Goal: Find specific page/section: Find specific page/section

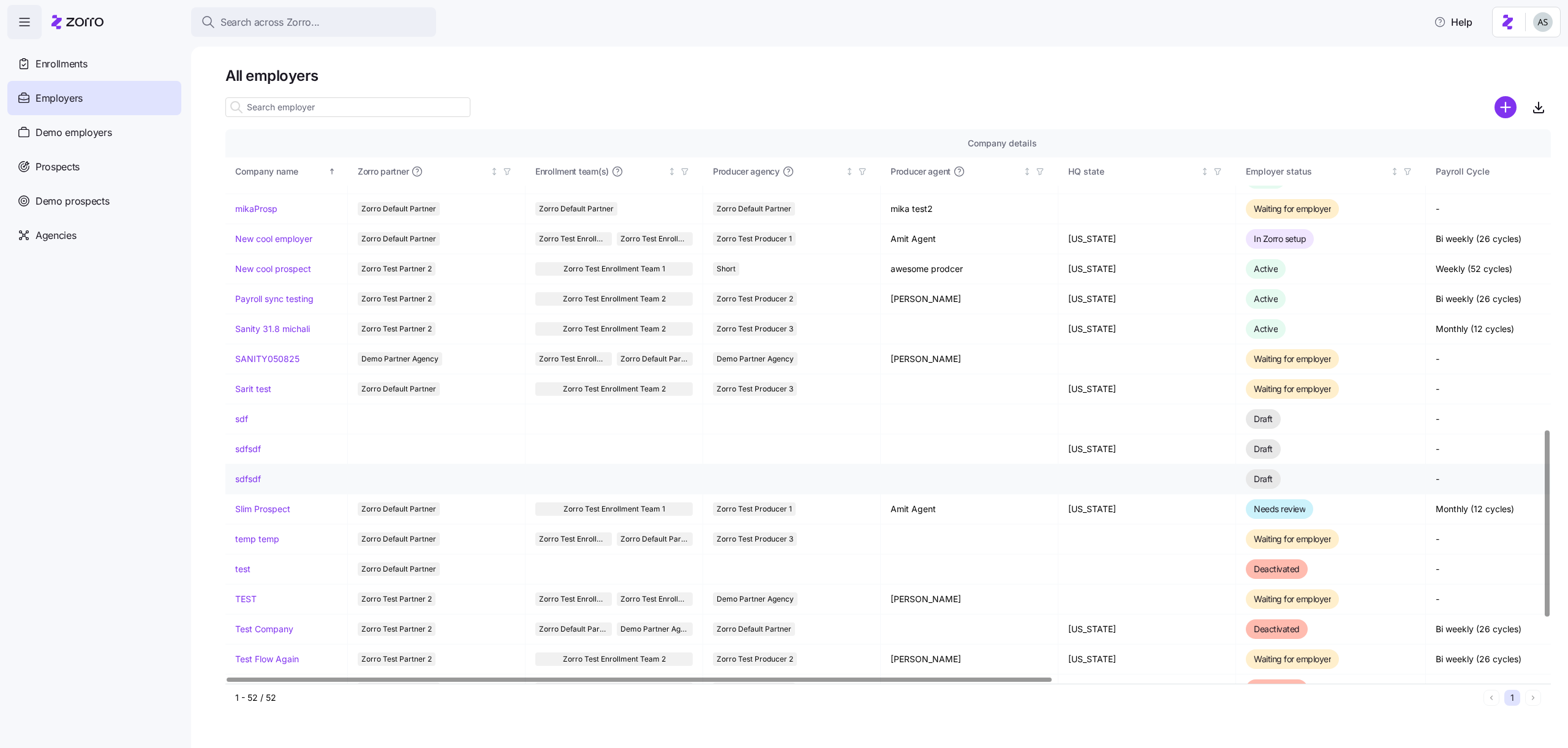
scroll to position [885, 0]
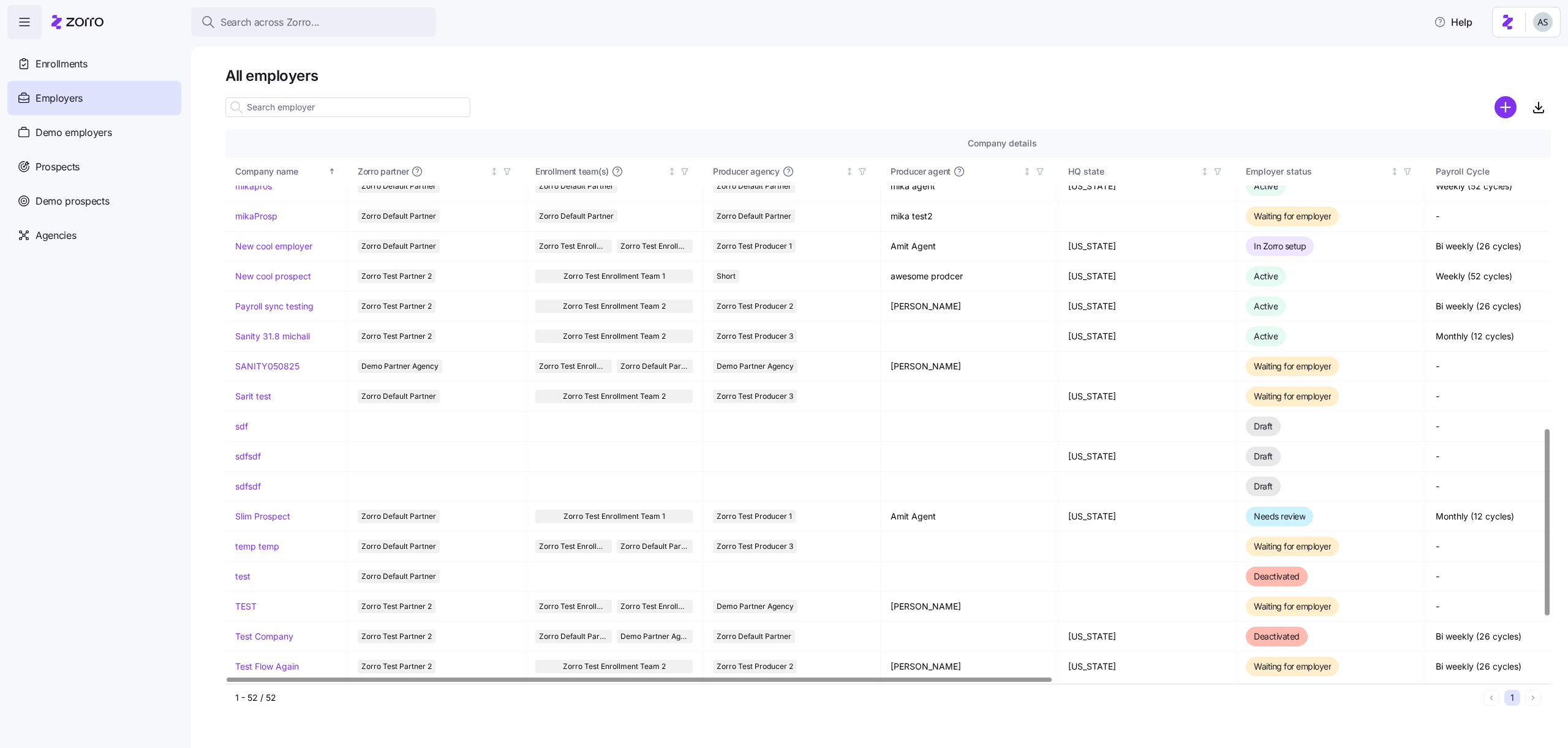
click at [276, 93] on div at bounding box center [888, 90] width 1325 height 10
click at [276, 99] on input at bounding box center [348, 107] width 245 height 20
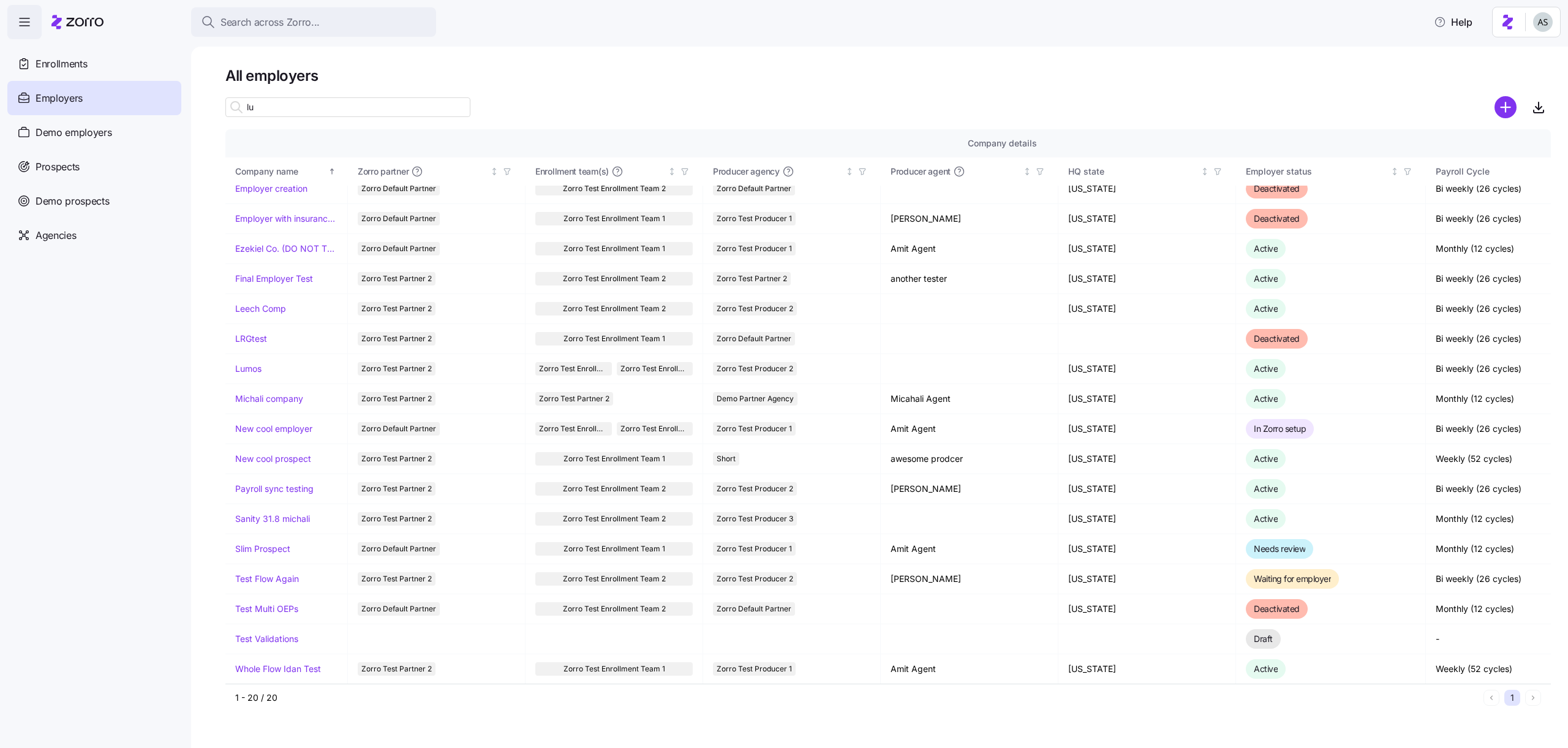
scroll to position [0, 0]
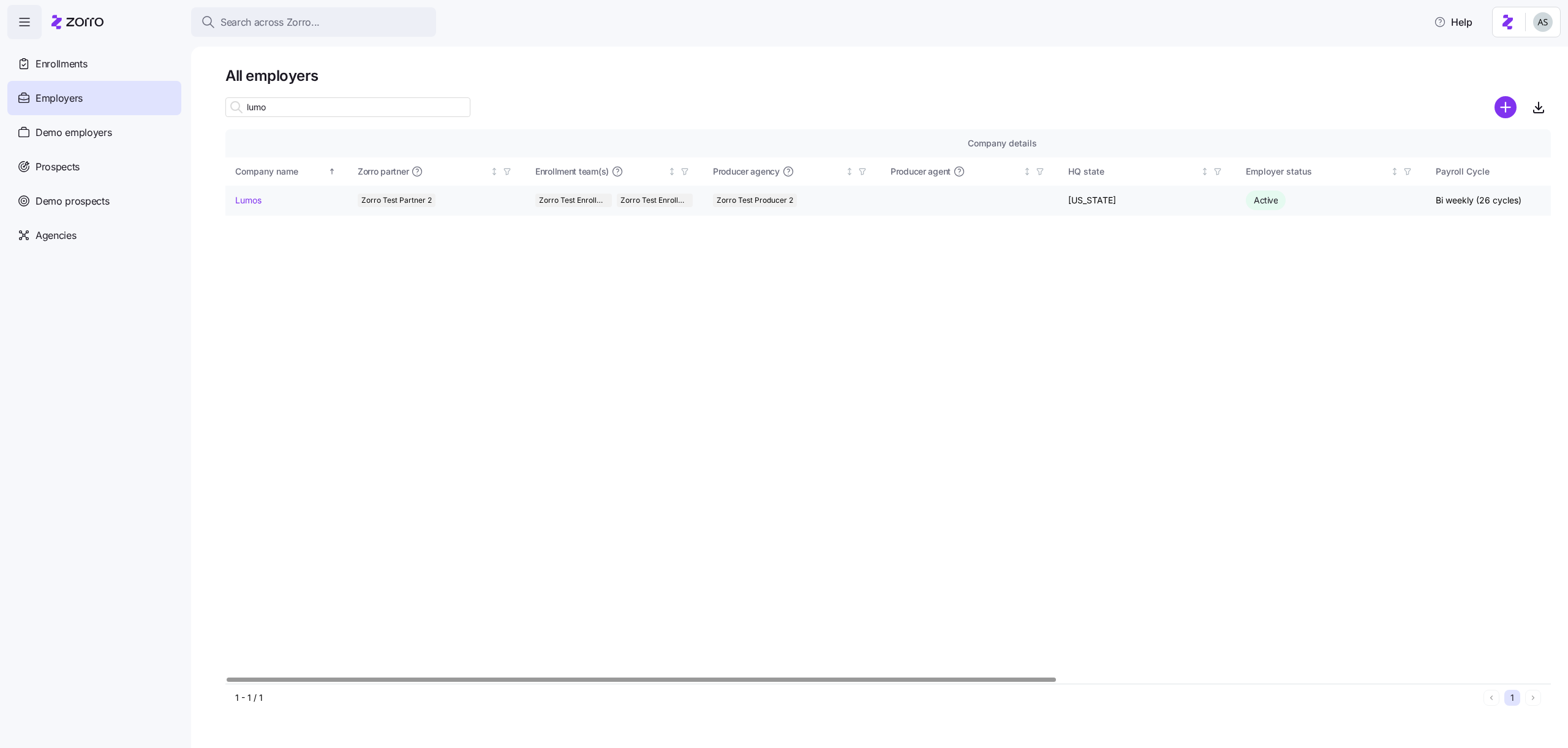
type input "lumo"
click at [253, 195] on link "Lumos" at bounding box center [248, 201] width 26 height 12
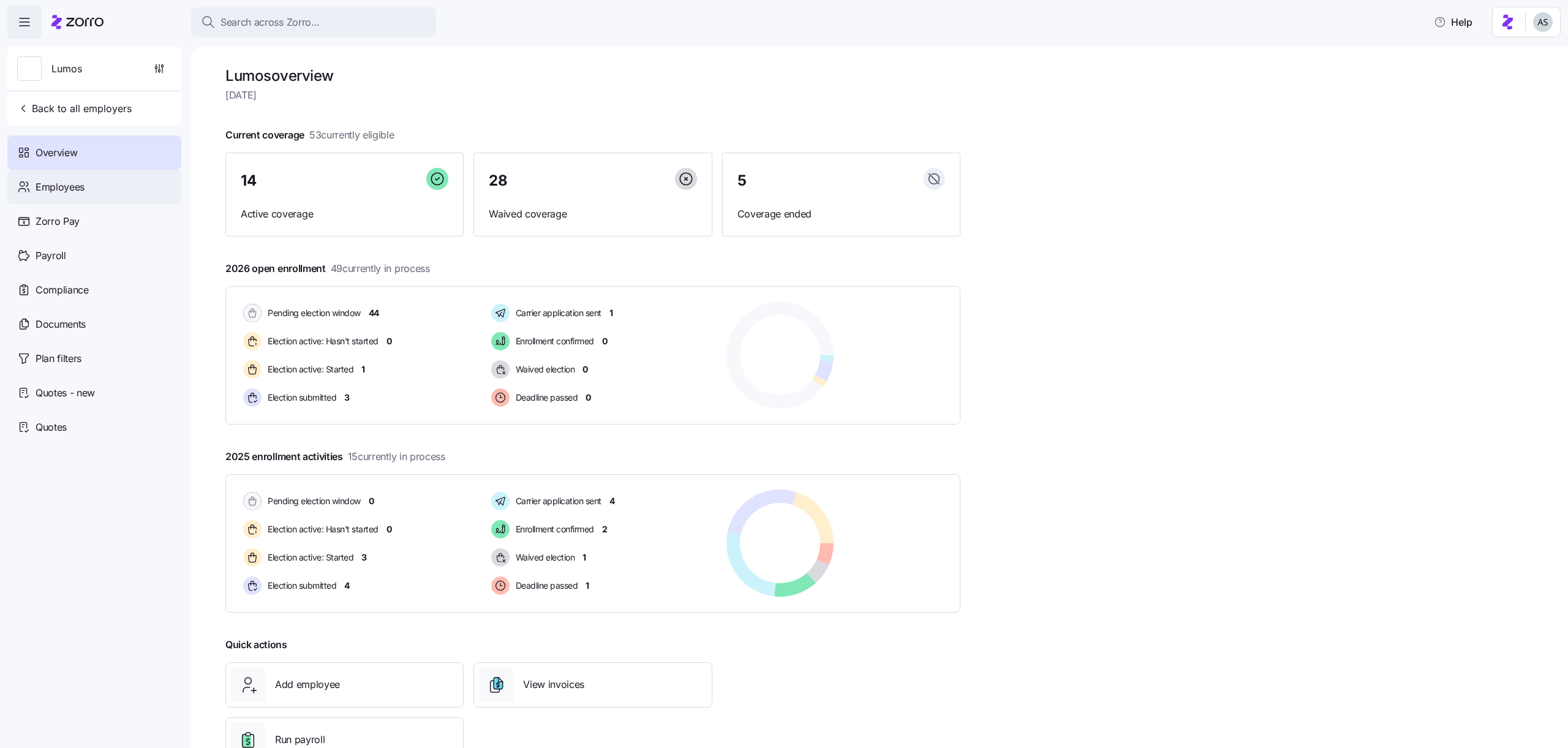
click at [115, 185] on div "Employees" at bounding box center [94, 187] width 174 height 34
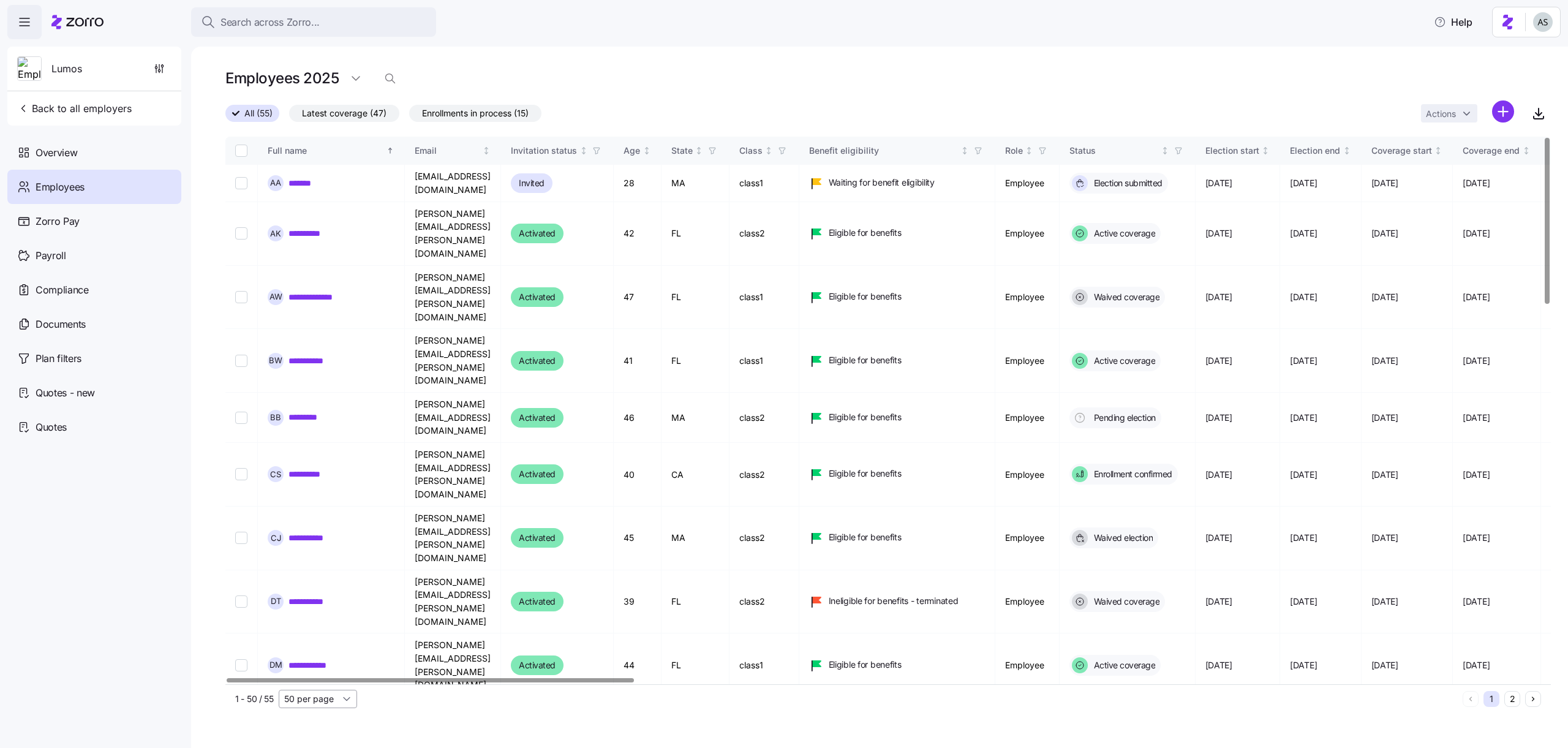
click at [329, 693] on input "50 per page" at bounding box center [318, 699] width 78 height 19
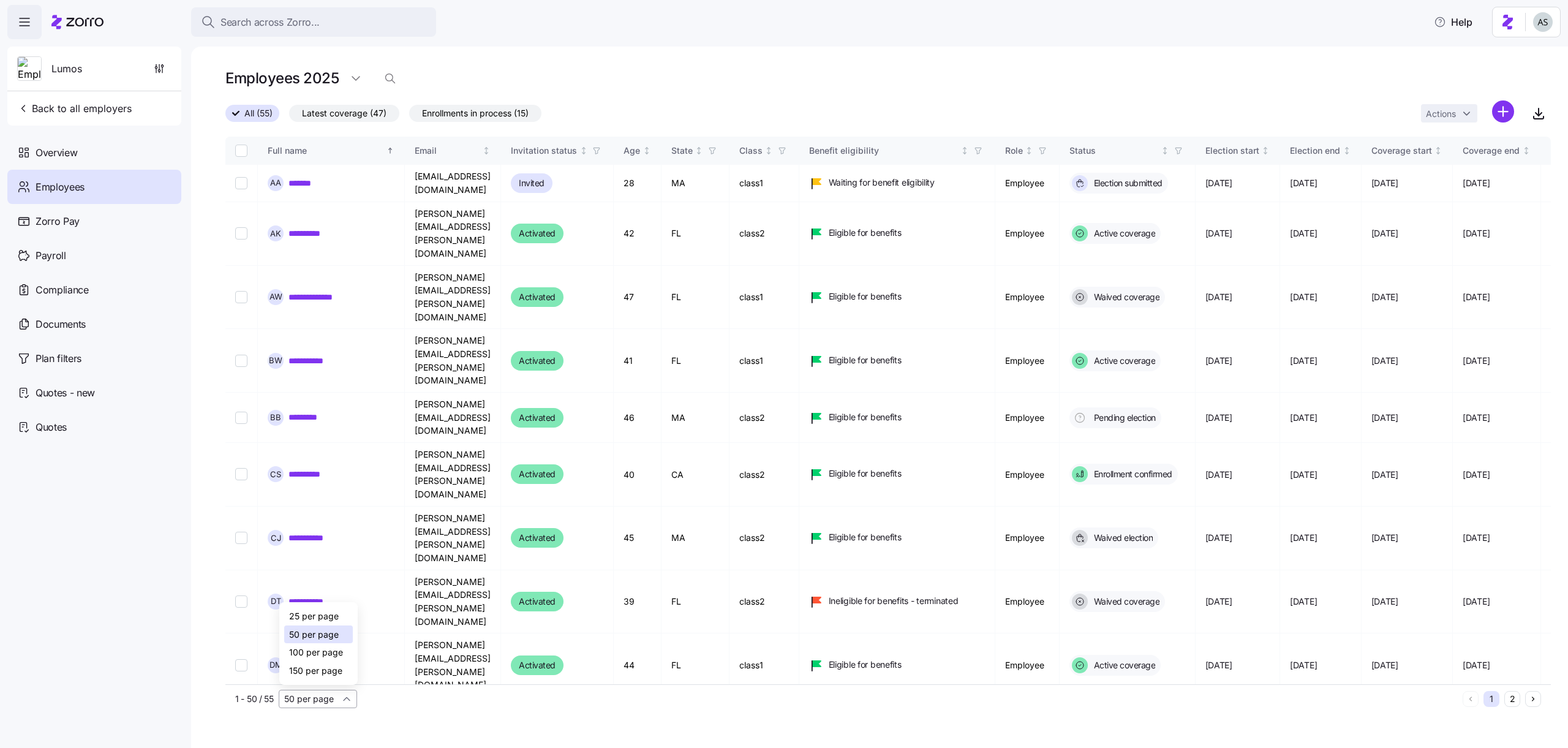
click at [329, 693] on input "50 per page" at bounding box center [318, 699] width 78 height 19
